Goal: Find specific page/section: Find specific page/section

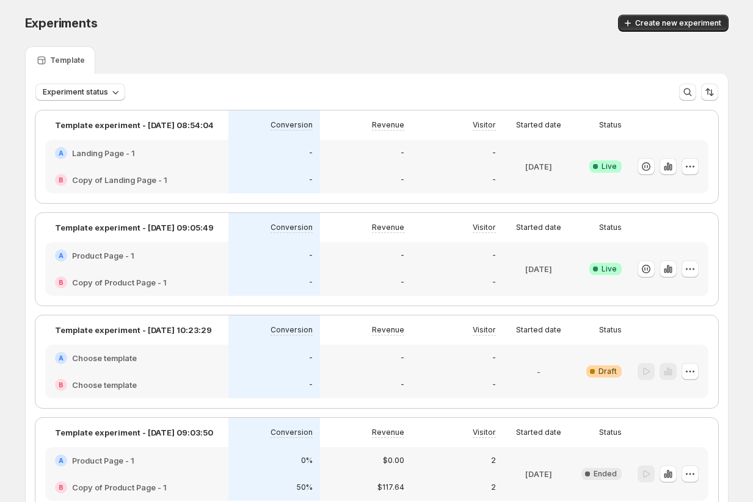
scroll to position [85, 0]
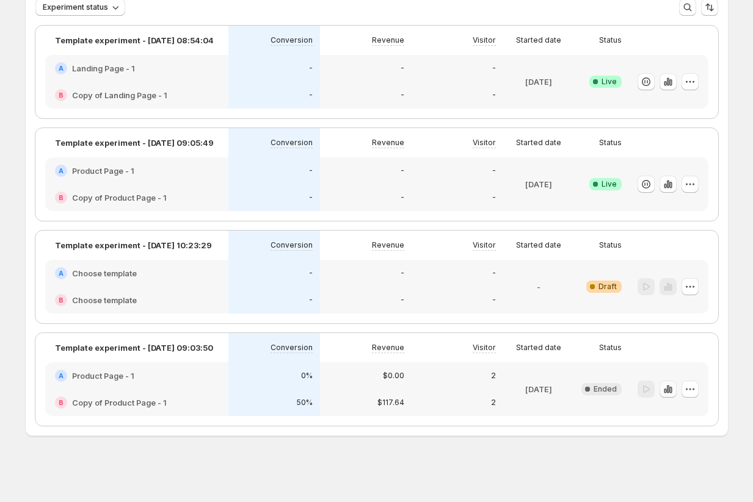
click at [668, 389] on icon "button" at bounding box center [667, 389] width 2 height 8
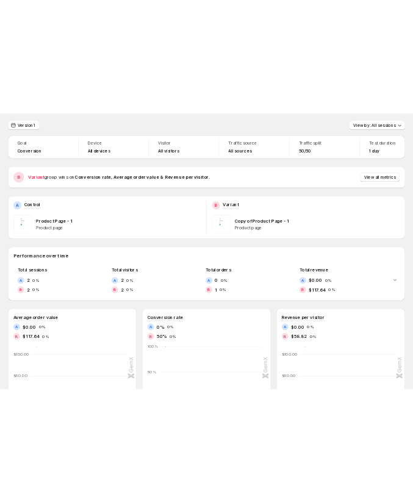
scroll to position [52, 0]
